Goal: Task Accomplishment & Management: Use online tool/utility

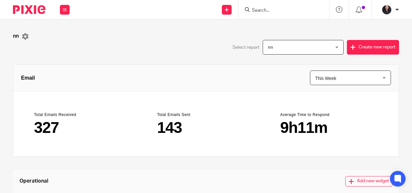
click at [313, 43] on span "nn" at bounding box center [298, 47] width 60 height 14
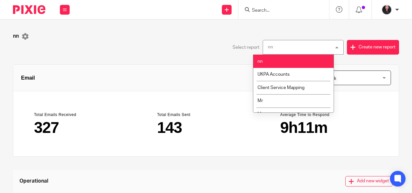
click at [334, 69] on header "Email This Week This Week This Week This Month This Year this_week" at bounding box center [206, 78] width 386 height 27
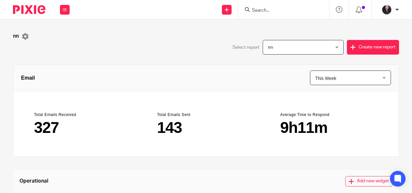
click at [328, 50] on div "nn nn" at bounding box center [303, 47] width 81 height 15
click at [255, 122] on main "143" at bounding box center [206, 128] width 98 height 16
click at [351, 47] on button "Create new report" at bounding box center [373, 47] width 52 height 15
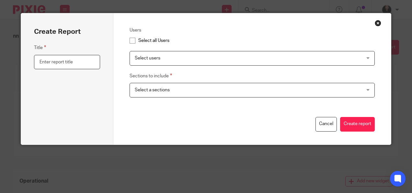
click at [77, 63] on input "text" at bounding box center [67, 62] width 66 height 15
click at [138, 53] on span "Select users" at bounding box center [231, 58] width 192 height 14
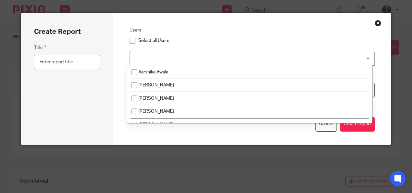
click at [138, 53] on div "Select users" at bounding box center [252, 58] width 245 height 15
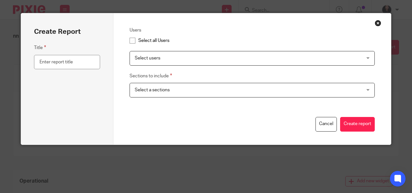
click at [138, 53] on span "Select users" at bounding box center [231, 58] width 192 height 14
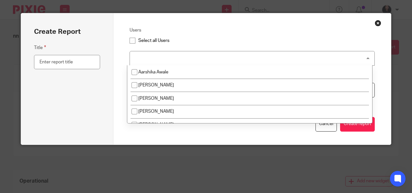
click at [138, 53] on div "Select users" at bounding box center [252, 58] width 245 height 15
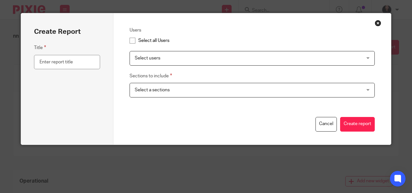
click at [145, 53] on span "Select users" at bounding box center [231, 58] width 192 height 14
click at [117, 73] on div "Users Select all Users Select users [PERSON_NAME] [PERSON_NAME] [PERSON_NAME] […" at bounding box center [252, 78] width 278 height 131
click at [167, 94] on span "Select a sections" at bounding box center [231, 90] width 192 height 14
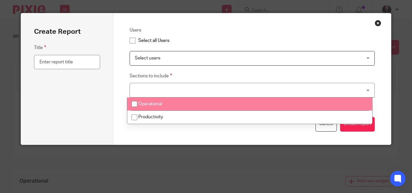
click at [133, 101] on input "checkbox" at bounding box center [134, 104] width 12 height 12
checkbox input "true"
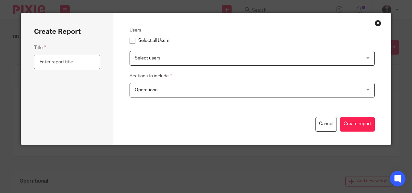
click at [149, 63] on span "Select users" at bounding box center [231, 58] width 192 height 14
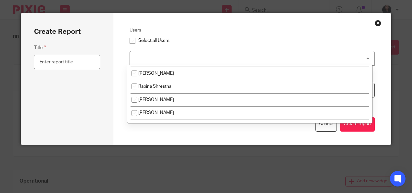
scroll to position [721, 0]
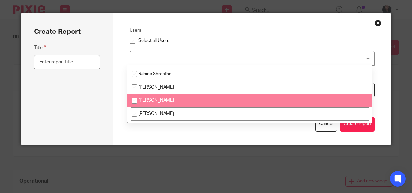
click at [151, 98] on li "[PERSON_NAME]" at bounding box center [249, 100] width 245 height 13
checkbox input "true"
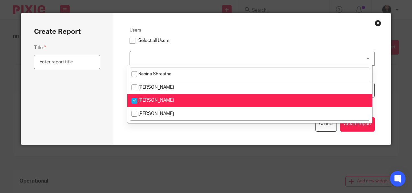
click at [77, 98] on div "Title" at bounding box center [67, 87] width 66 height 87
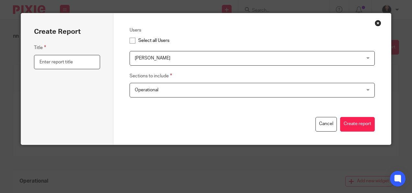
click at [67, 62] on input "text" at bounding box center [67, 62] width 66 height 15
type input "Operational"
click at [355, 119] on button "Create report" at bounding box center [357, 124] width 35 height 15
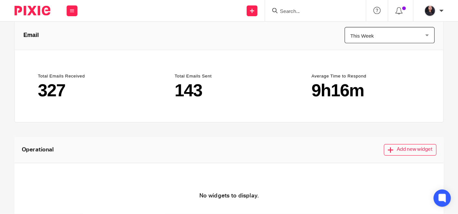
scroll to position [51, 0]
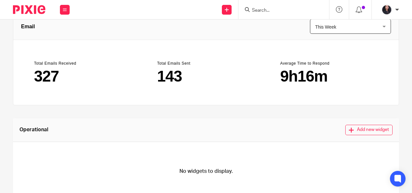
click at [255, 76] on main "143" at bounding box center [206, 76] width 98 height 16
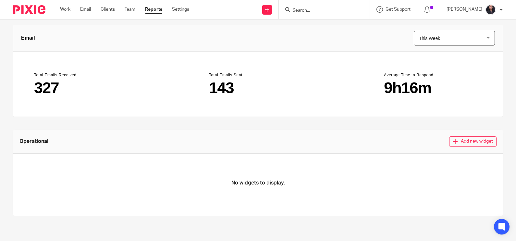
scroll to position [0, 0]
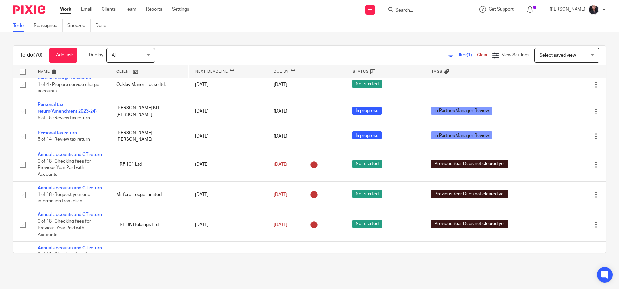
scroll to position [255, 0]
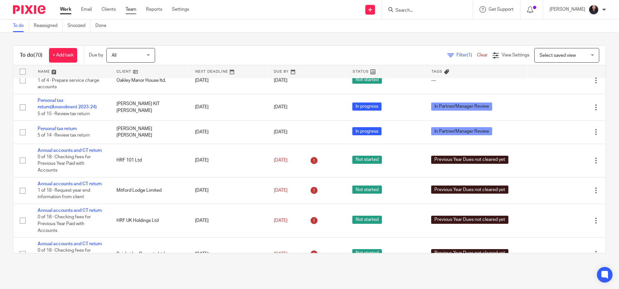
click at [131, 12] on link "Team" at bounding box center [130, 9] width 11 height 6
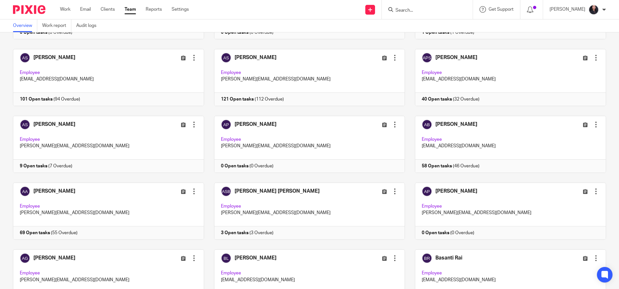
scroll to position [157, 0]
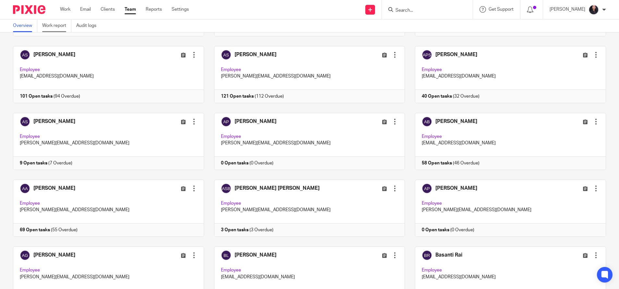
click at [56, 26] on link "Work report" at bounding box center [56, 25] width 29 height 13
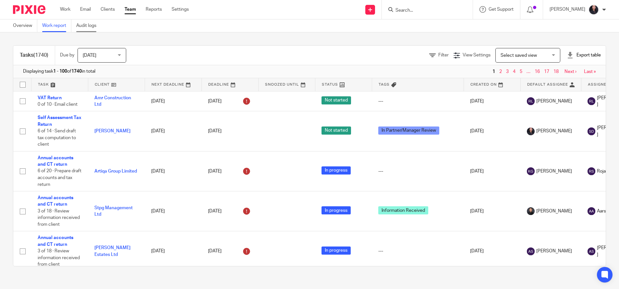
click at [87, 26] on link "Audit logs" at bounding box center [88, 25] width 25 height 13
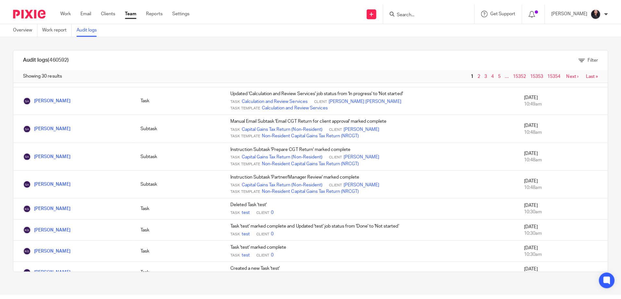
scroll to position [117, 0]
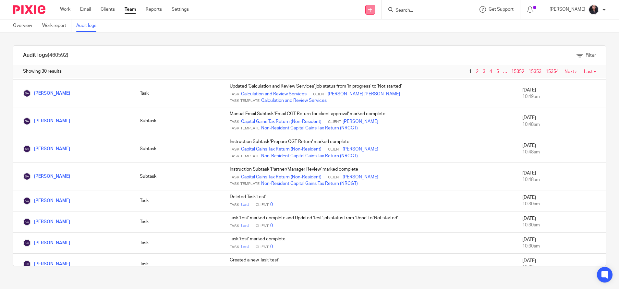
click at [365, 12] on link at bounding box center [370, 10] width 10 height 10
click at [415, 9] on input "Search" at bounding box center [424, 11] width 58 height 6
click at [567, 14] on div "[PERSON_NAME]" at bounding box center [577, 10] width 56 height 10
click at [527, 11] on icon at bounding box center [530, 9] width 6 height 6
click at [527, 9] on icon at bounding box center [530, 9] width 6 height 6
